Goal: Check status

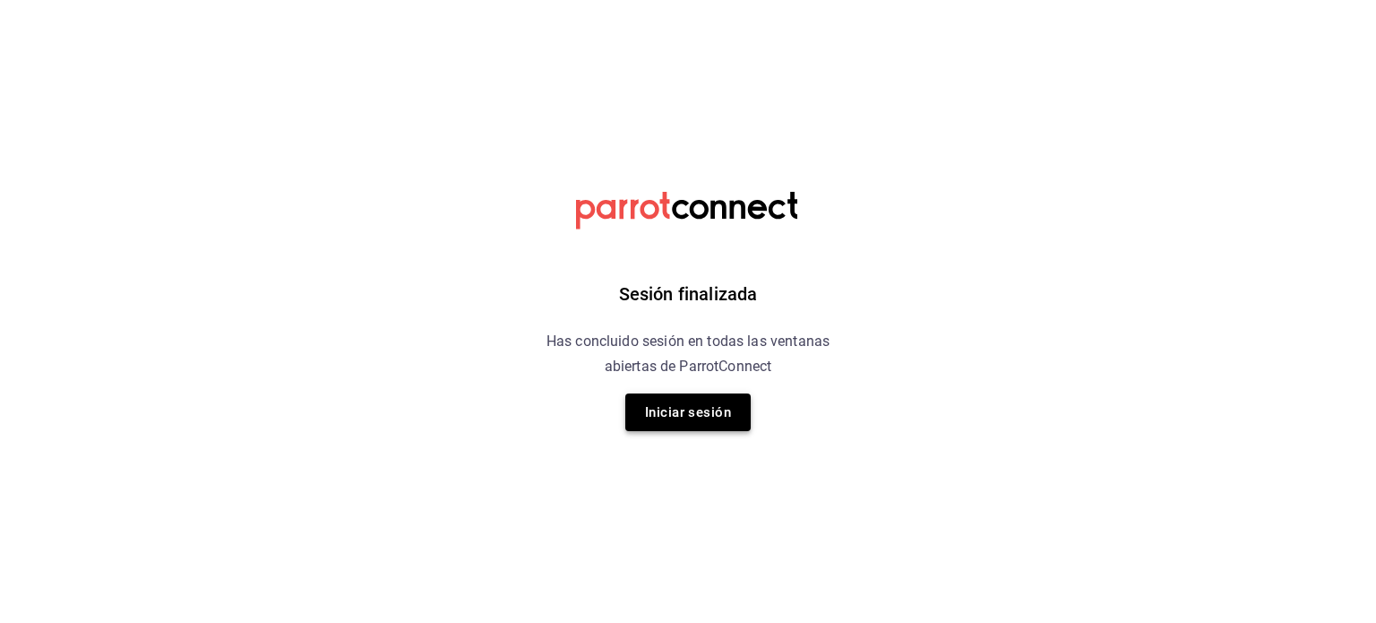
click at [701, 410] on button "Iniciar sesión" at bounding box center [687, 412] width 125 height 38
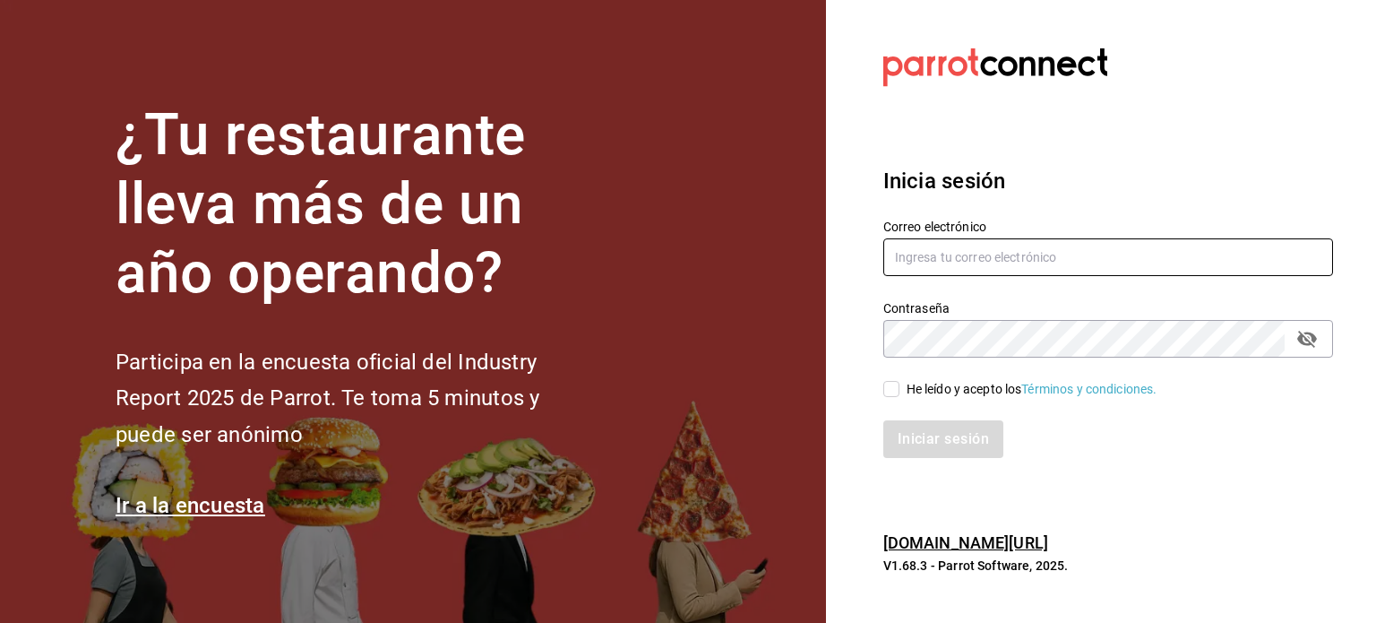
type input "rickybobbysco@gmail.com"
click at [890, 388] on input "He leído y acepto los Términos y condiciones." at bounding box center [891, 389] width 16 height 16
checkbox input "true"
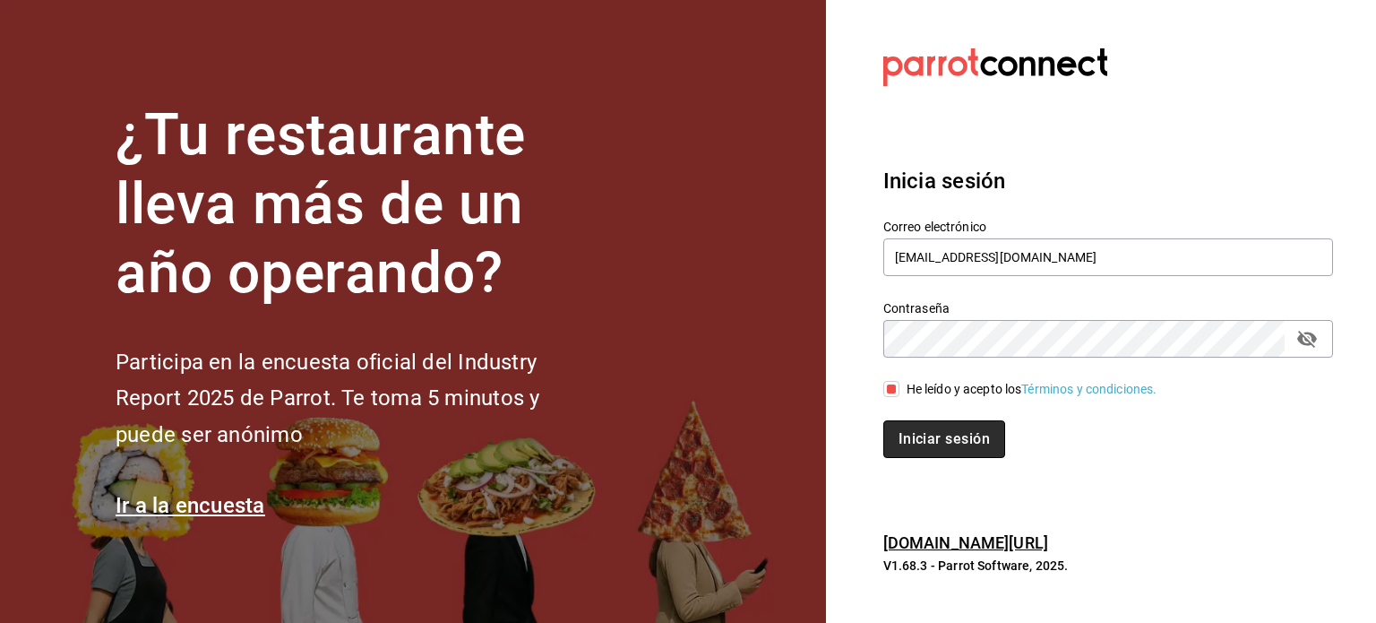
click at [935, 448] on button "Iniciar sesión" at bounding box center [944, 439] width 122 height 38
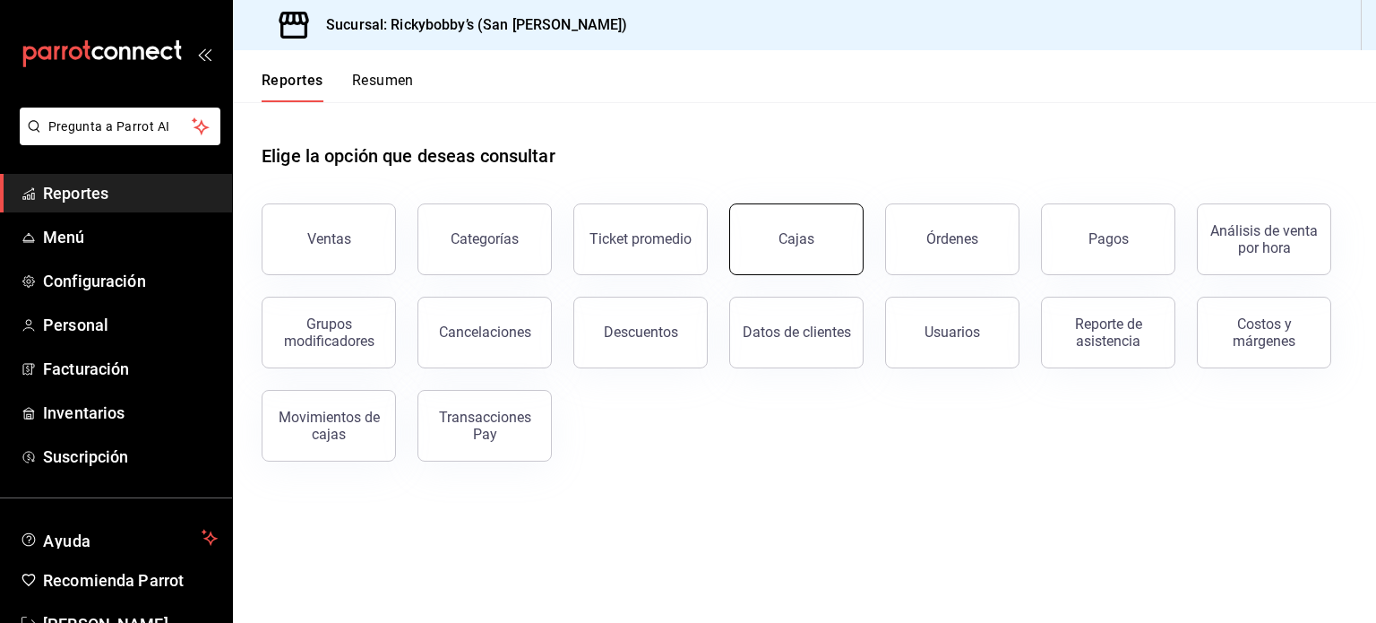
click at [812, 246] on div "Cajas" at bounding box center [796, 238] width 36 height 17
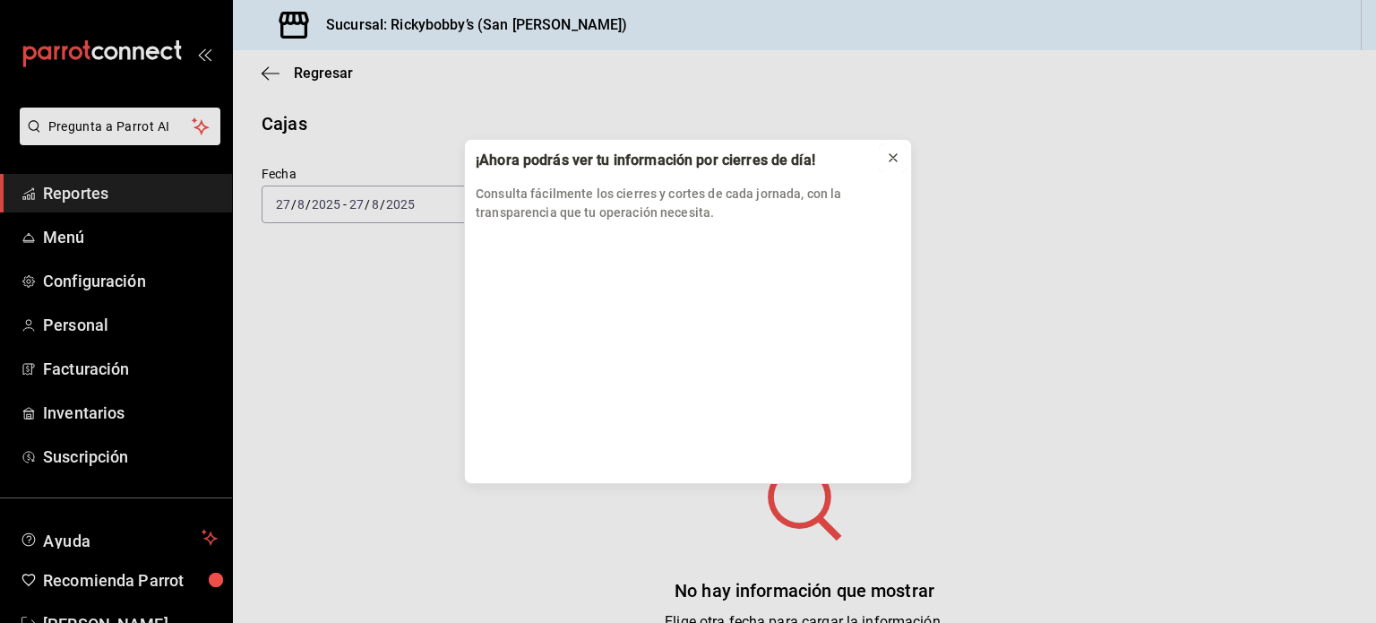
click at [892, 157] on icon at bounding box center [892, 157] width 7 height 7
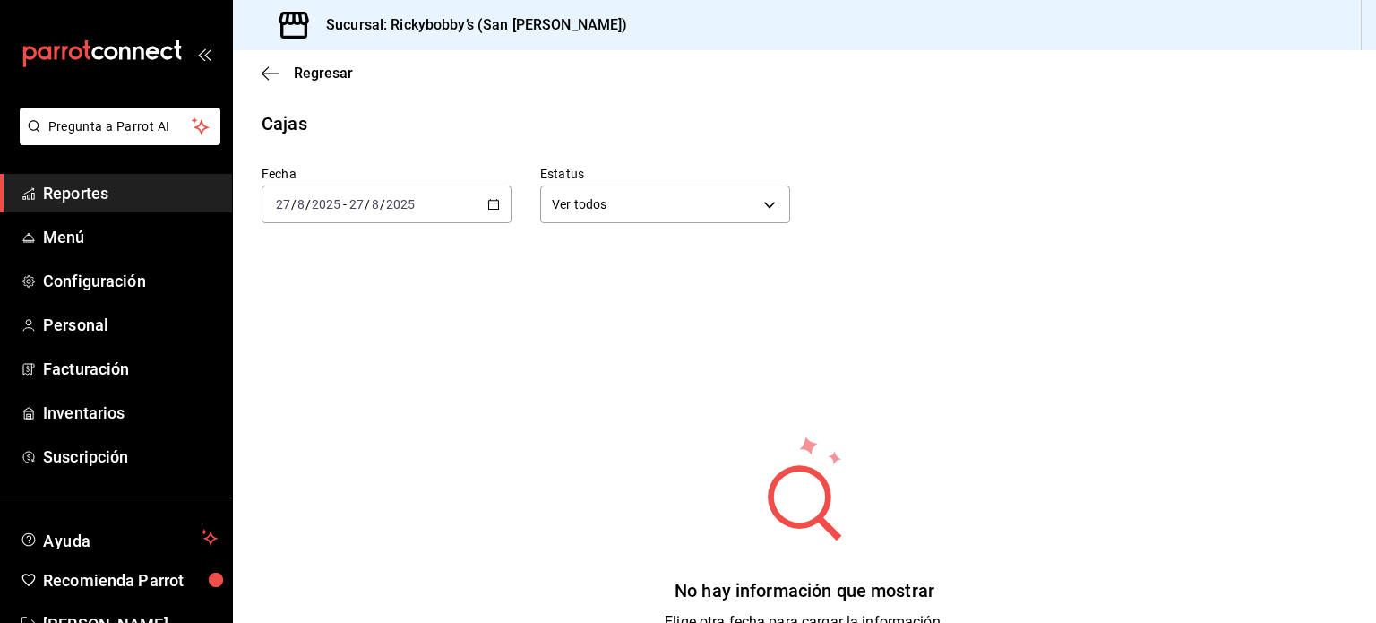
click at [487, 206] on icon "button" at bounding box center [493, 204] width 13 height 13
click at [294, 300] on span "Ayer" at bounding box center [346, 298] width 139 height 19
